Goal: Check status: Check status

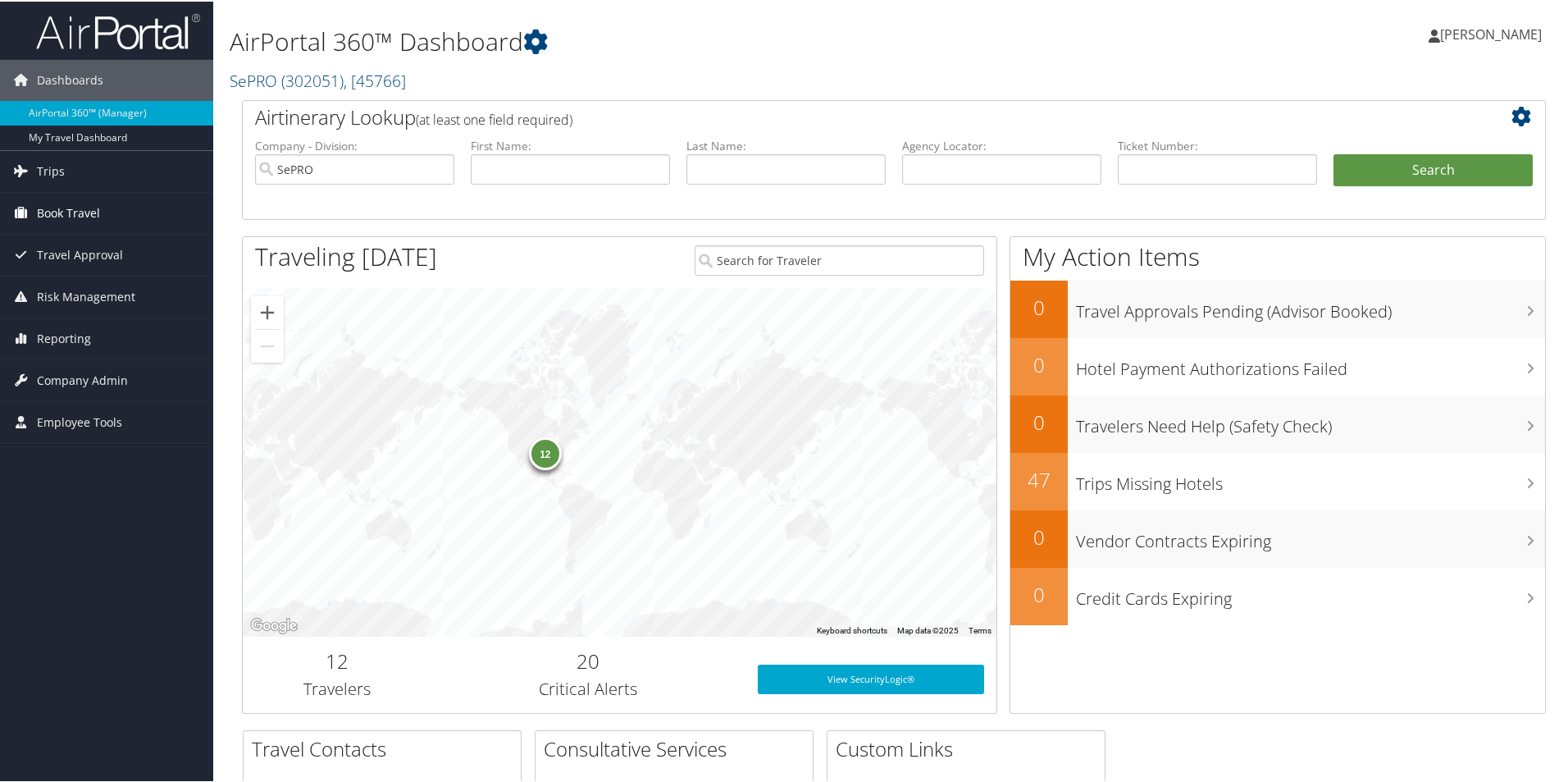
click at [92, 220] on span "Book Travel" at bounding box center [69, 211] width 64 height 41
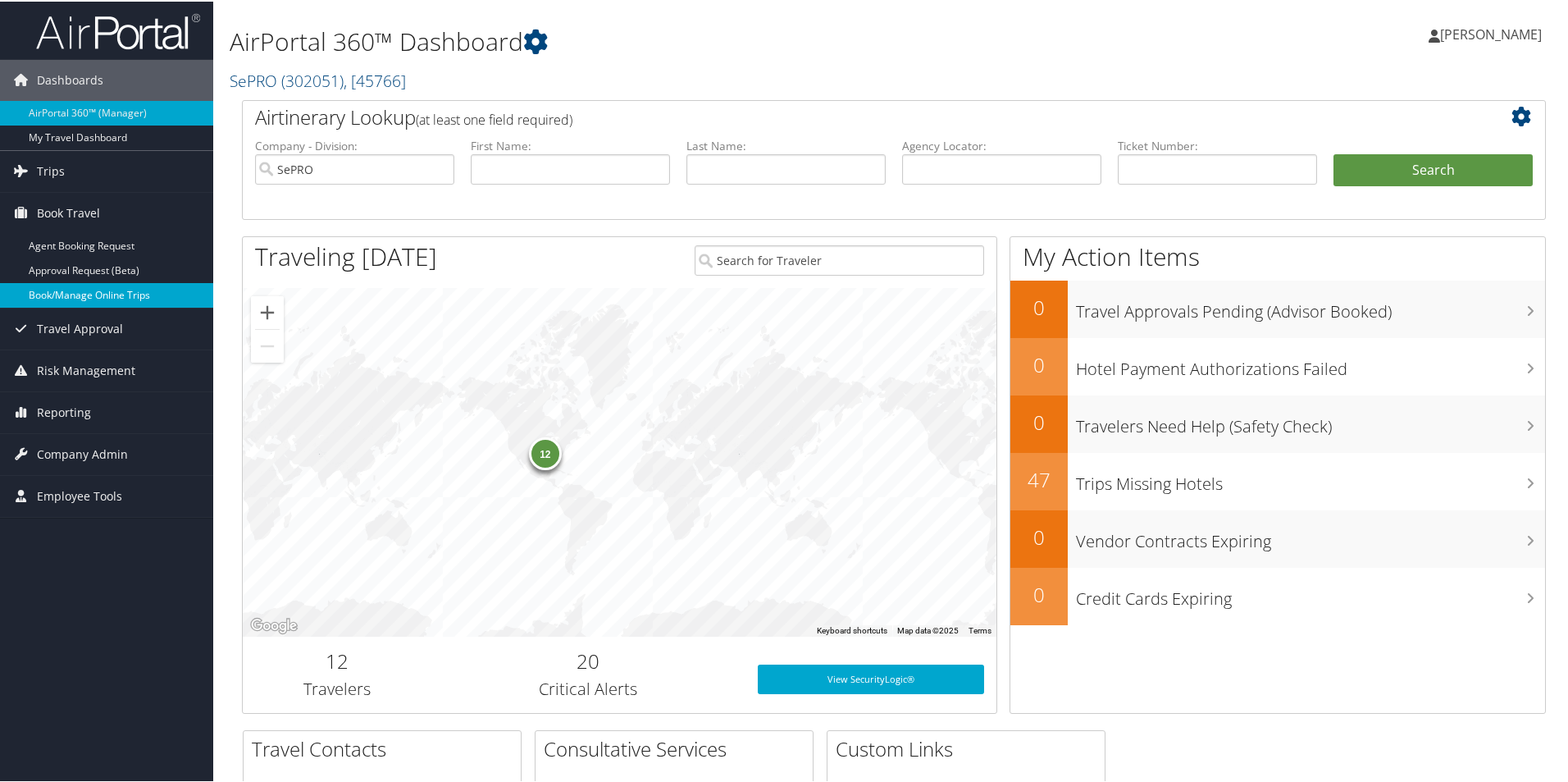
click at [96, 302] on link "Book/Manage Online Trips" at bounding box center [106, 293] width 214 height 25
click at [61, 161] on span "Trips" at bounding box center [51, 169] width 28 height 41
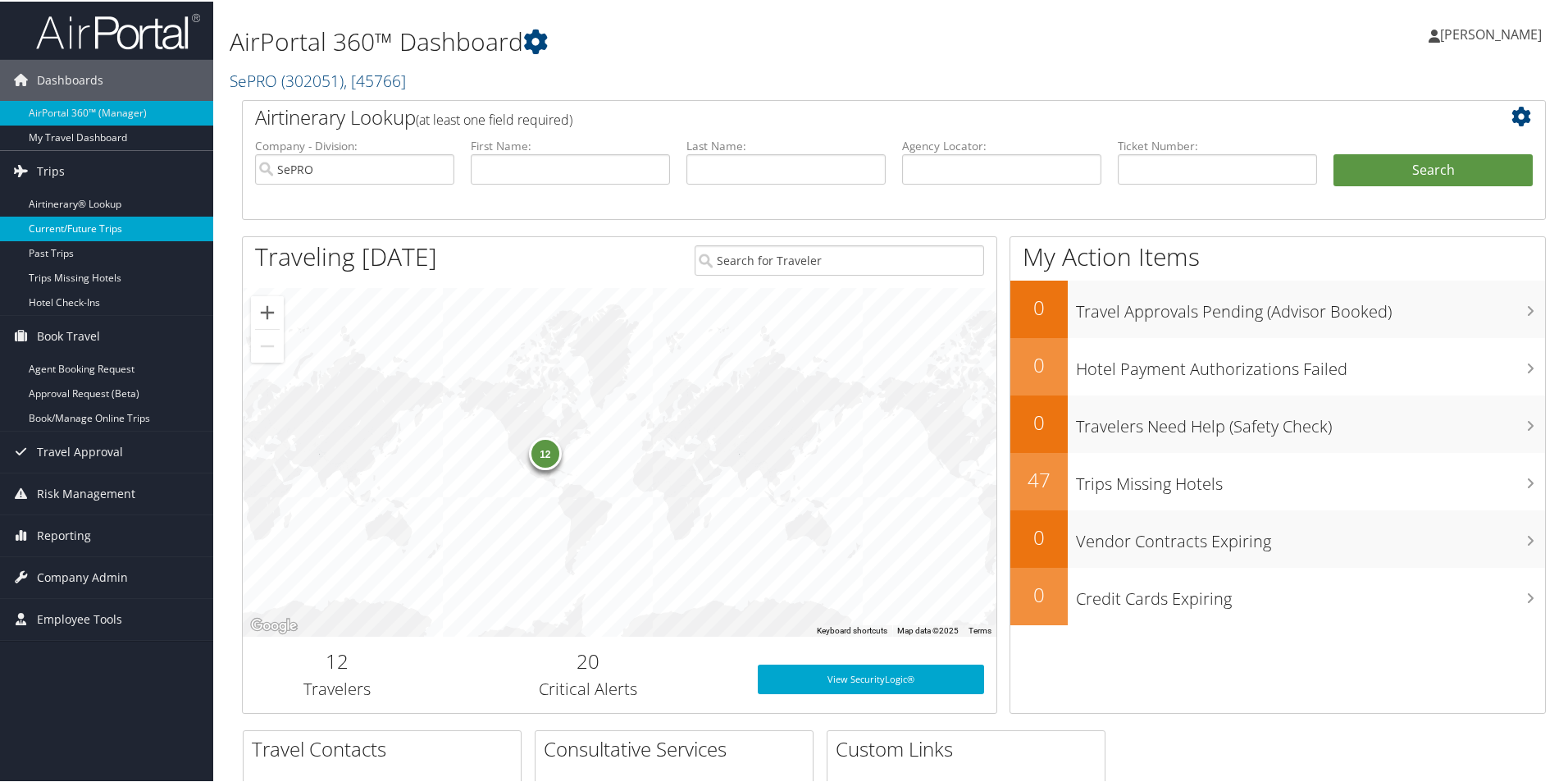
click at [72, 223] on link "Current/Future Trips" at bounding box center [106, 227] width 214 height 25
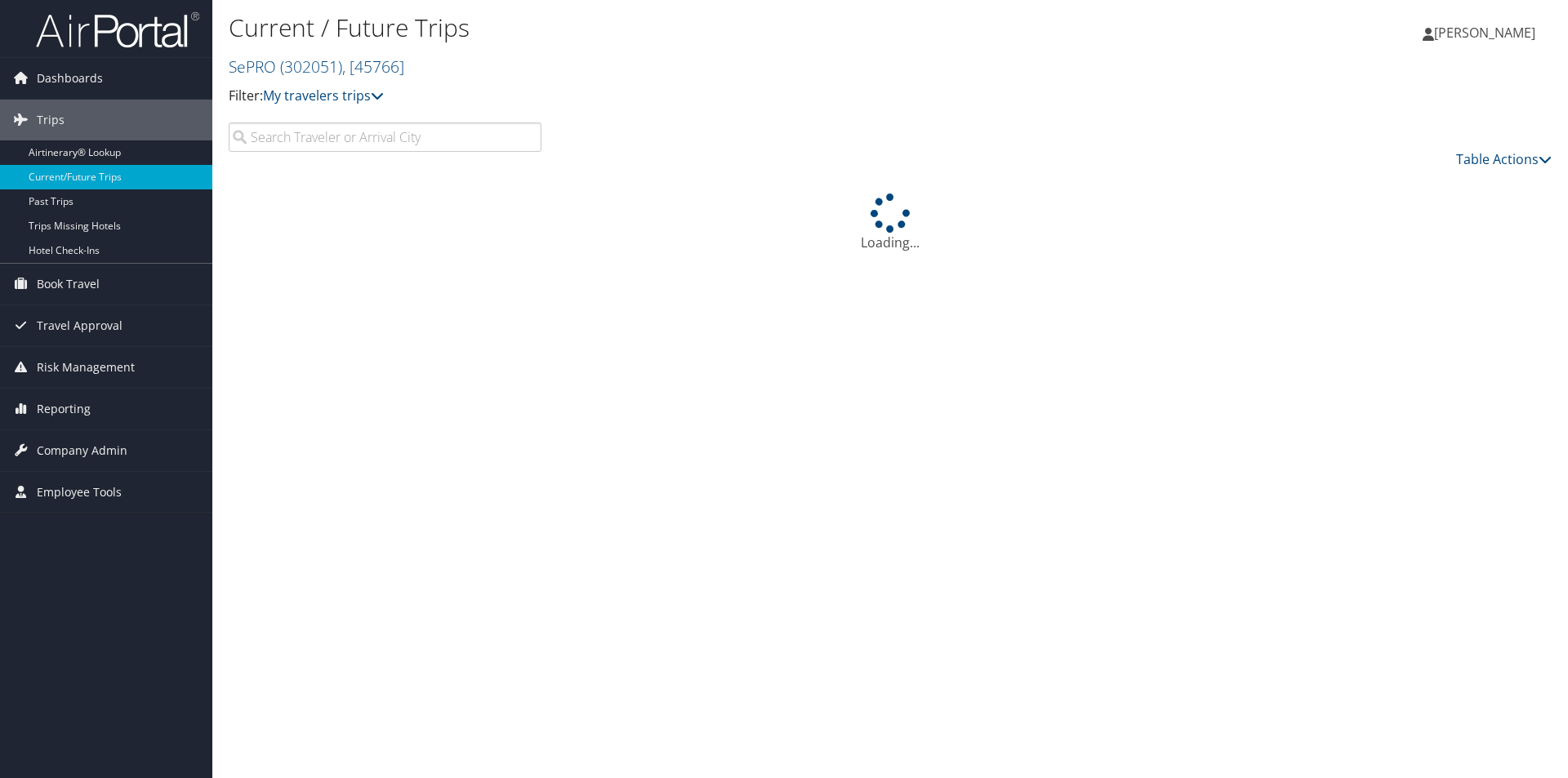
click at [392, 151] on input "search" at bounding box center [385, 137] width 312 height 30
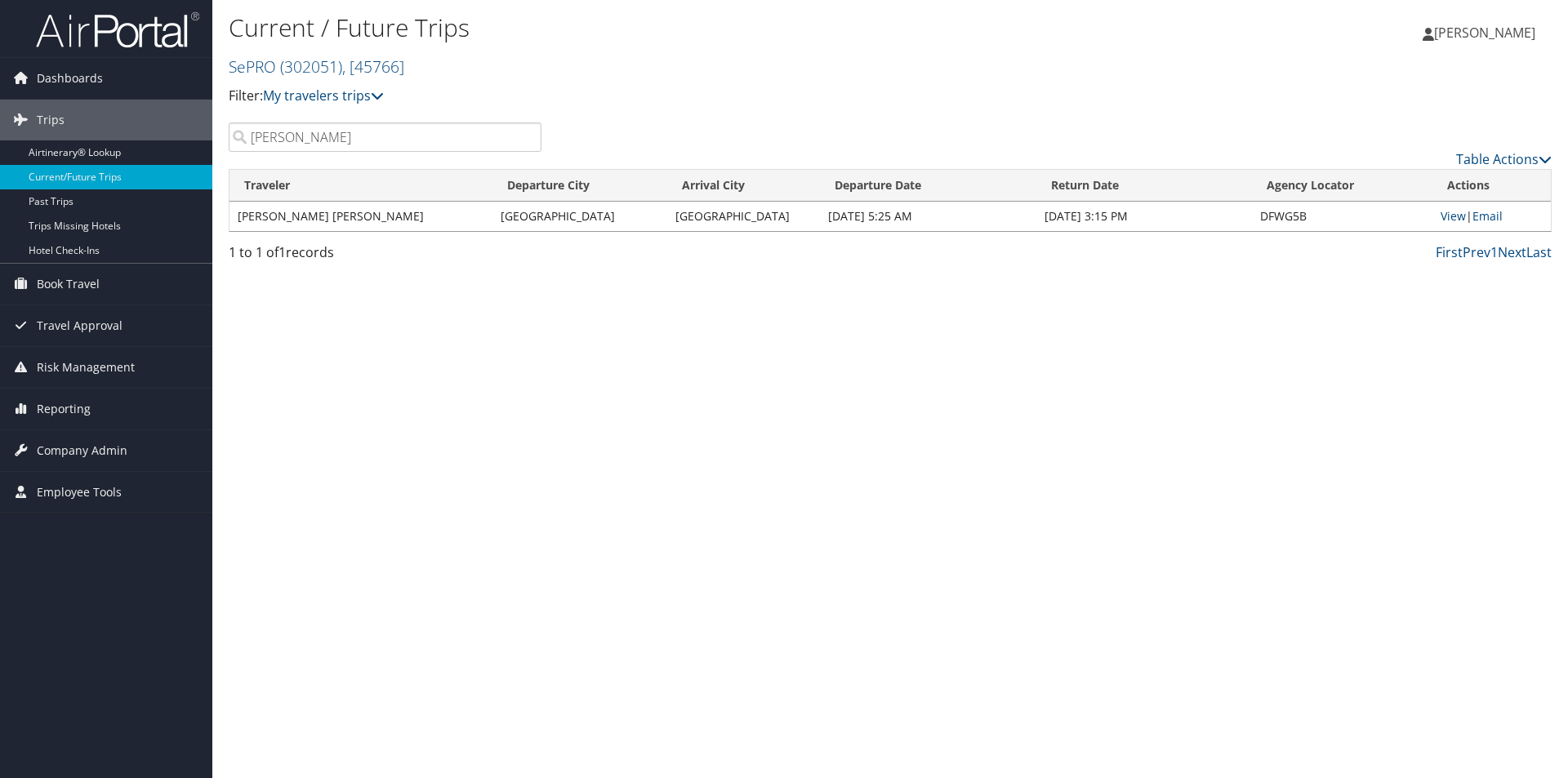
type input "TIM HOWARD"
